Goal: Communication & Community: Participate in discussion

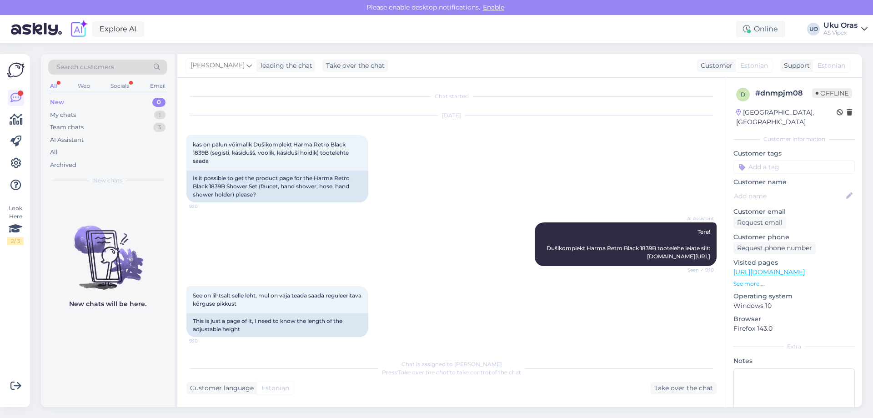
scroll to position [142, 0]
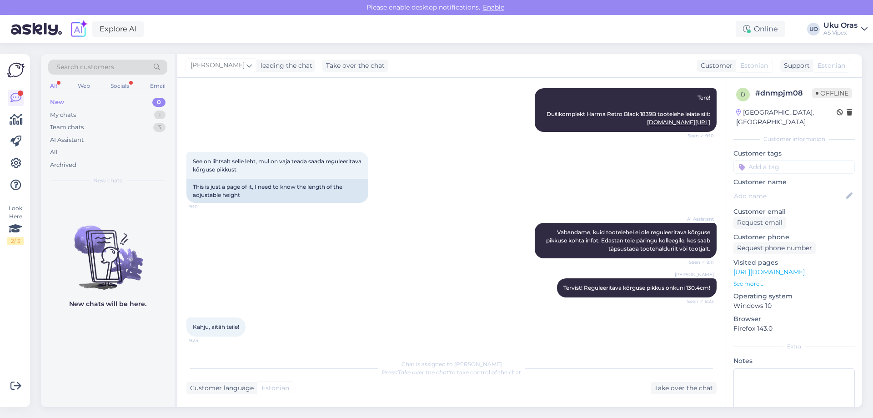
click at [94, 97] on div "New 0" at bounding box center [107, 102] width 119 height 13
click at [95, 105] on div "New 0" at bounding box center [107, 102] width 119 height 13
click at [95, 111] on div "My chats 1" at bounding box center [107, 115] width 119 height 13
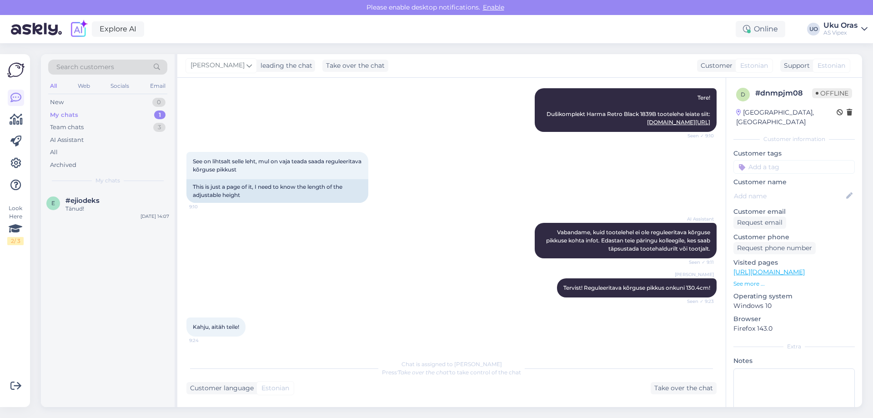
click at [94, 118] on div "My chats 1" at bounding box center [107, 115] width 119 height 13
click at [91, 131] on div "Team chats 3" at bounding box center [107, 127] width 119 height 13
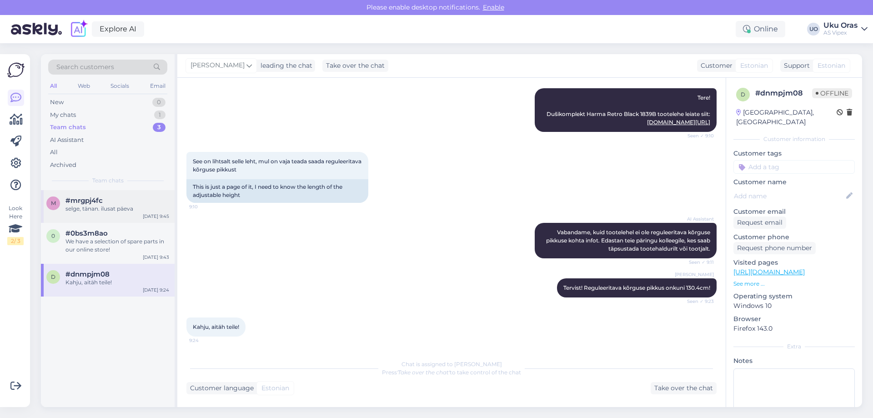
click at [99, 207] on div "selge, tänan. ilusat päeva" at bounding box center [117, 209] width 104 height 8
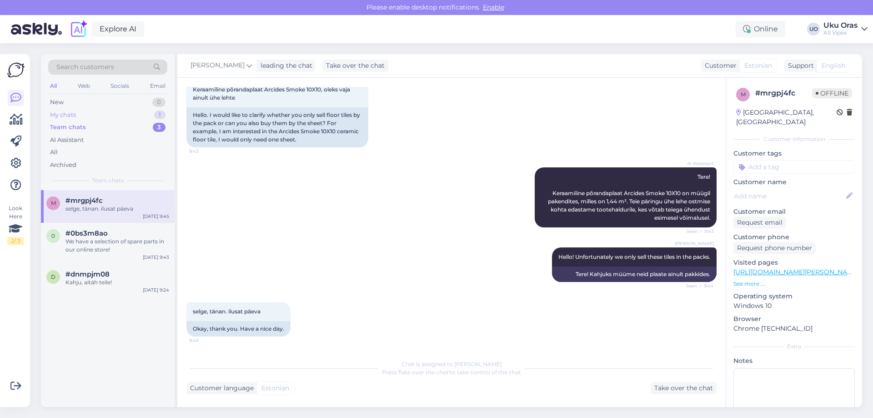
click at [97, 120] on div "My chats 1" at bounding box center [107, 115] width 119 height 13
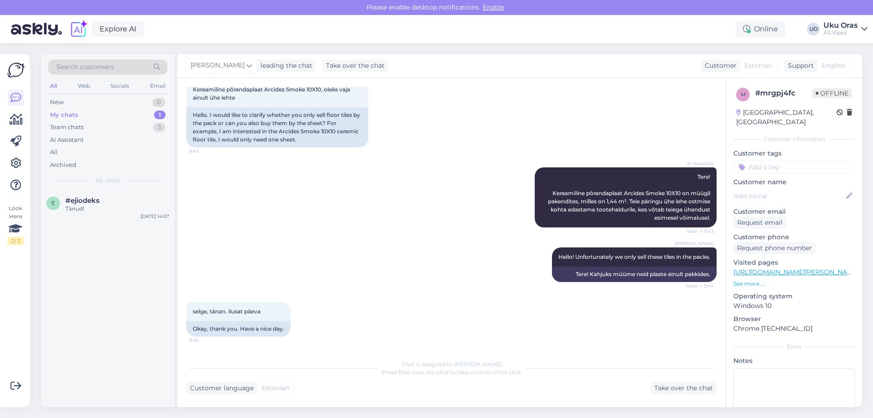
click at [367, 212] on div "AI Assistant Tere! Keraamiline põrandaplaat [PERSON_NAME] Smoke 10X10 on müügil…" at bounding box center [451, 197] width 530 height 80
click at [95, 125] on div "Team chats 3" at bounding box center [107, 127] width 119 height 13
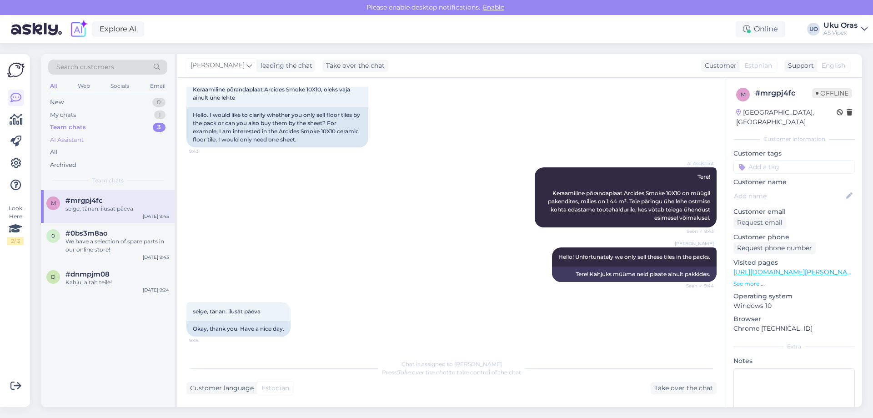
click at [91, 140] on div "AI Assistant" at bounding box center [107, 140] width 119 height 13
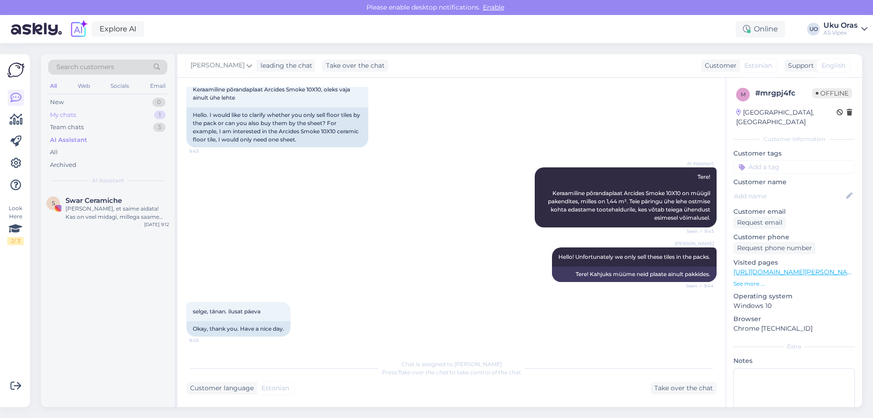
click at [95, 120] on div "My chats 1" at bounding box center [107, 115] width 119 height 13
click at [96, 104] on div "New 0" at bounding box center [107, 102] width 119 height 13
